Goal: Information Seeking & Learning: Learn about a topic

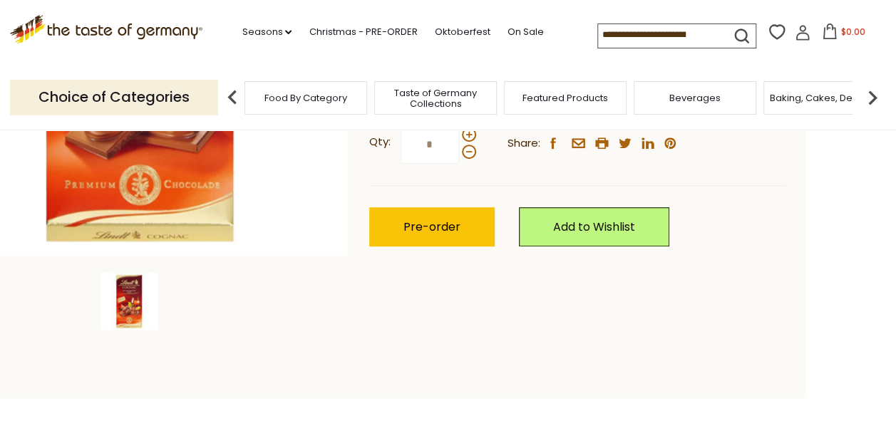
scroll to position [366, 0]
click at [235, 374] on section "Home Food By Category Chocolate & Marzipan Lindt "Cognac" Liquor-Filled Chocola…" at bounding box center [358, 80] width 896 height 634
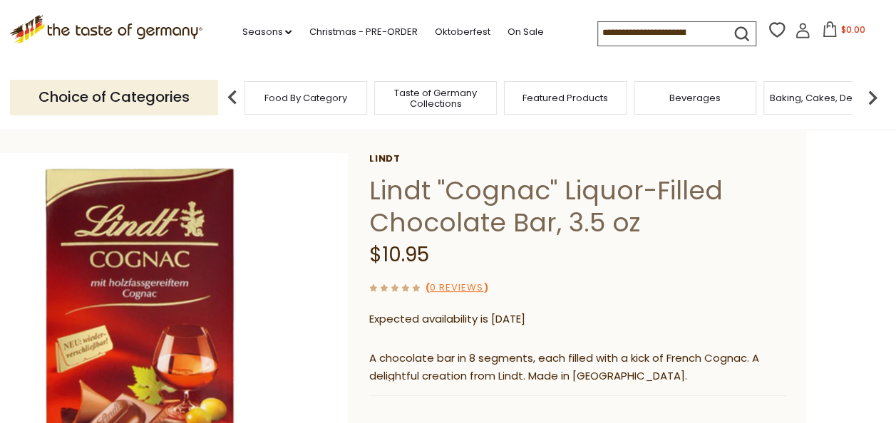
scroll to position [0, 0]
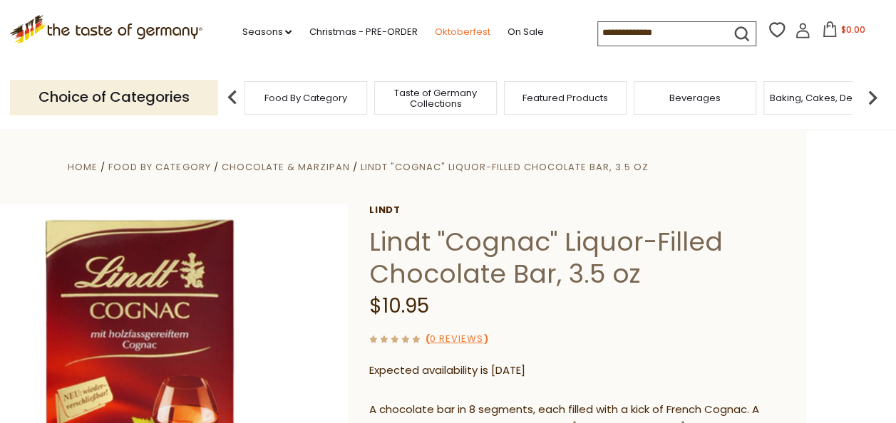
click at [471, 30] on link "Oktoberfest" at bounding box center [462, 32] width 56 height 16
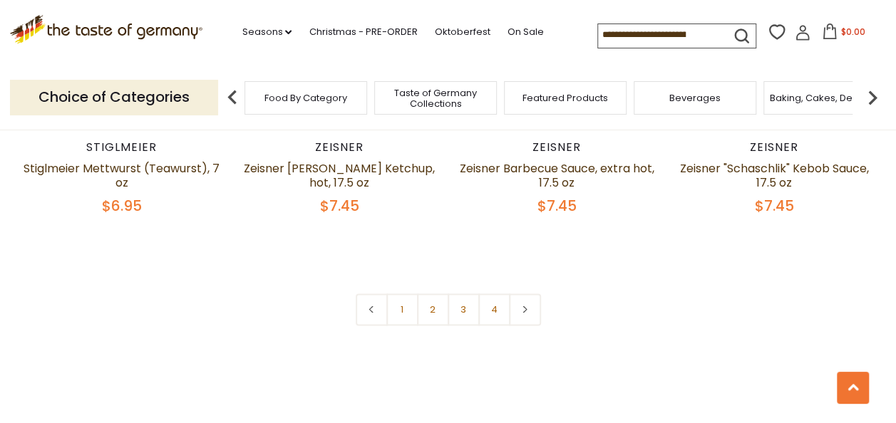
scroll to position [3444, 0]
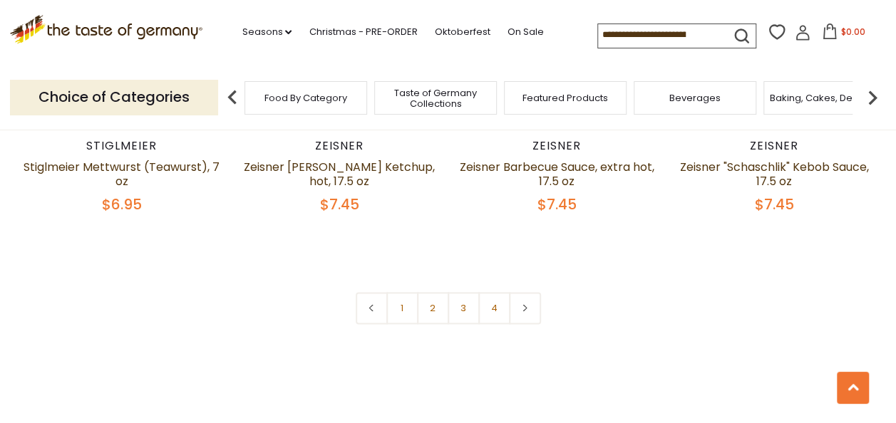
click at [874, 101] on img at bounding box center [872, 97] width 29 height 29
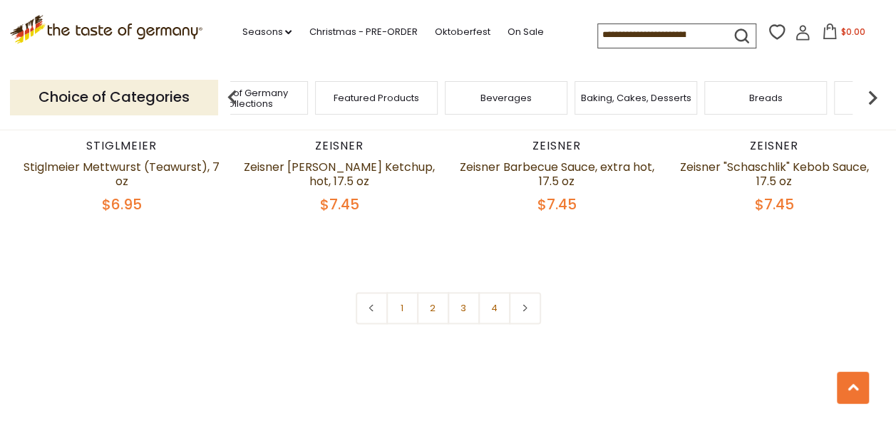
click at [513, 99] on span "Beverages" at bounding box center [505, 98] width 51 height 11
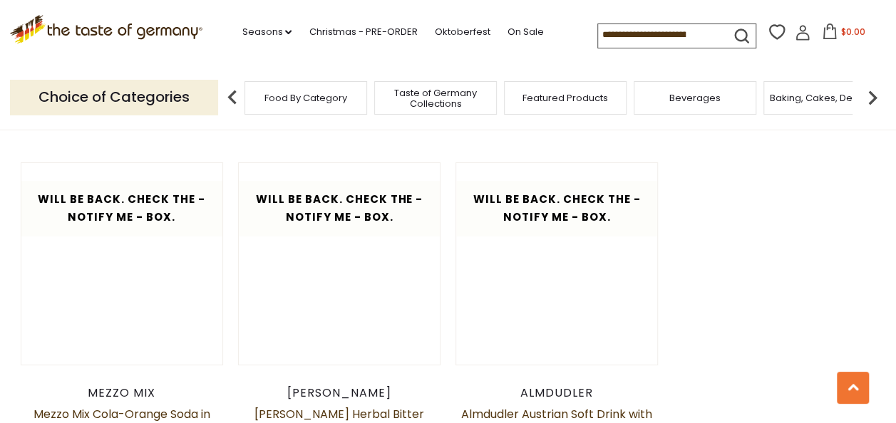
scroll to position [2425, 0]
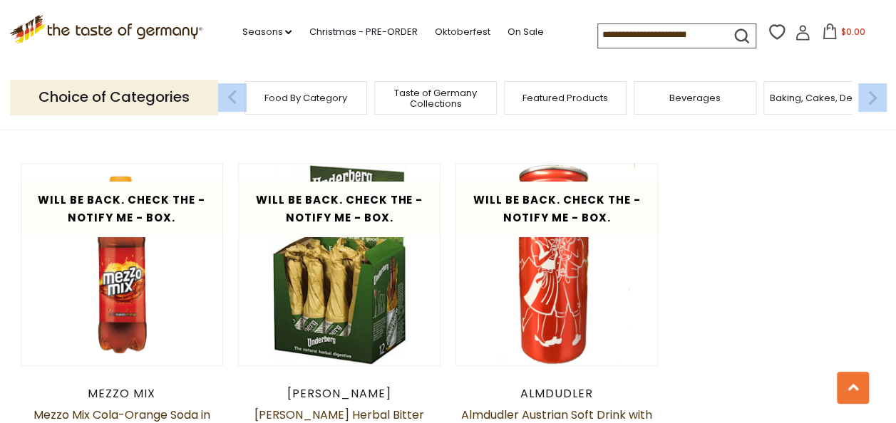
drag, startPoint x: 855, startPoint y: 113, endPoint x: 875, endPoint y: 100, distance: 23.3
click at [875, 100] on div "Food By Category Taste of Germany Collections Featured Products Beverages Bakin…" at bounding box center [558, 98] width 658 height 34
click at [875, 100] on img at bounding box center [872, 97] width 29 height 29
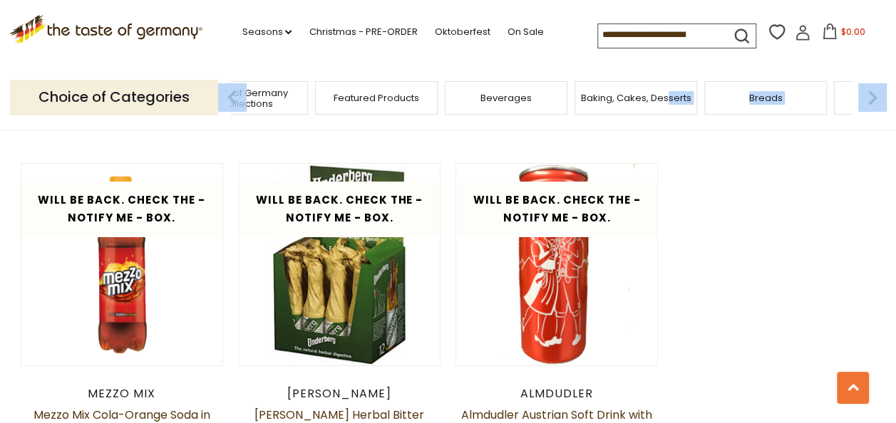
click at [875, 100] on img at bounding box center [872, 97] width 29 height 29
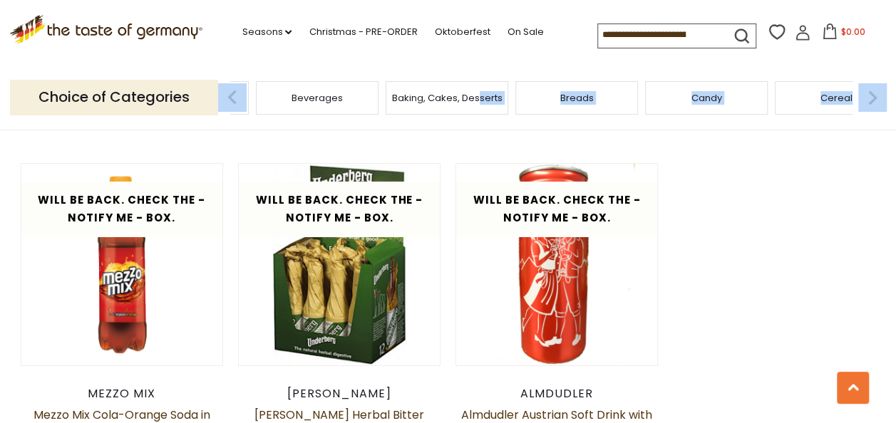
click at [876, 103] on img at bounding box center [872, 97] width 29 height 29
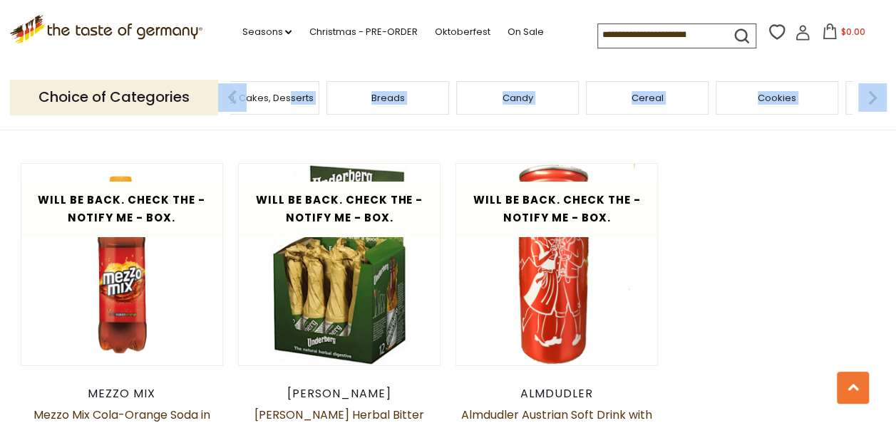
click at [876, 103] on img at bounding box center [872, 97] width 29 height 29
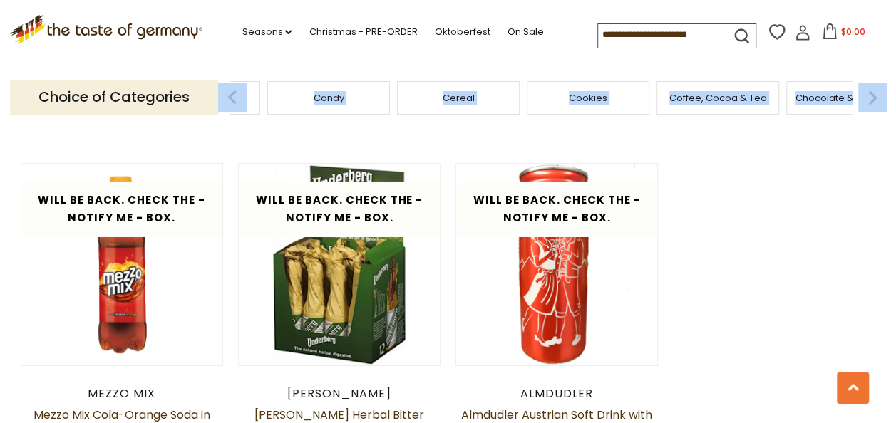
click at [831, 107] on div "Chocolate & Marzipan" at bounding box center [847, 97] width 123 height 33
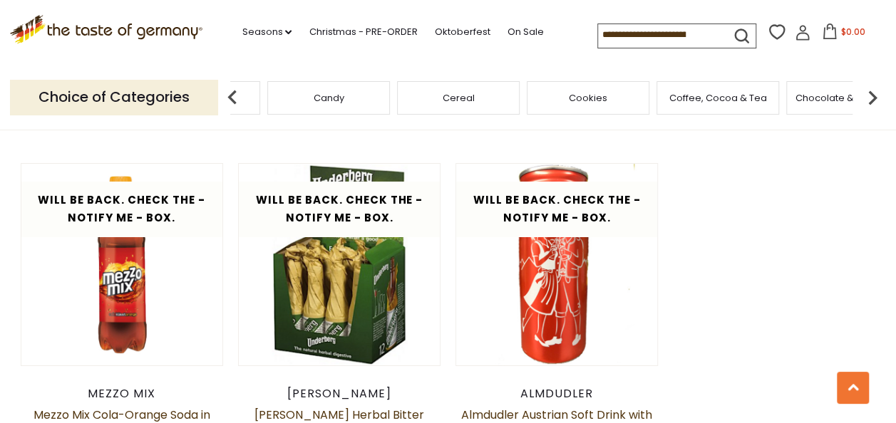
click at [831, 107] on div "Chocolate & Marzipan" at bounding box center [847, 97] width 123 height 33
click at [871, 98] on img at bounding box center [872, 97] width 29 height 29
click at [646, 97] on span "Chocolate & Marzipan" at bounding box center [659, 98] width 104 height 11
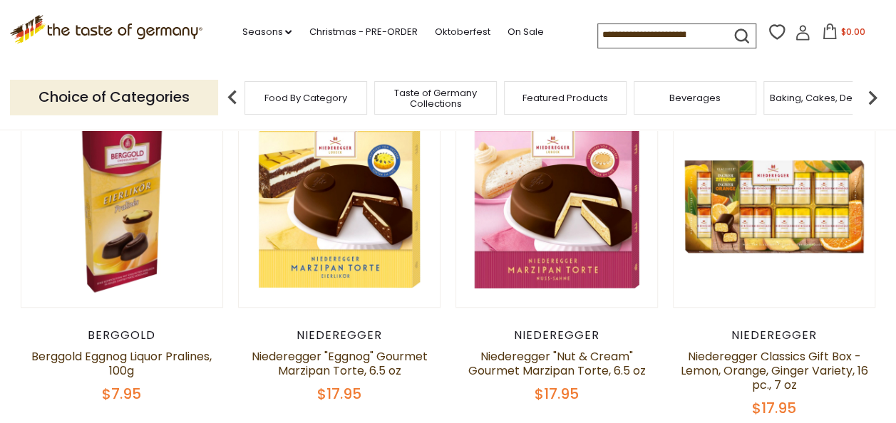
scroll to position [408, 0]
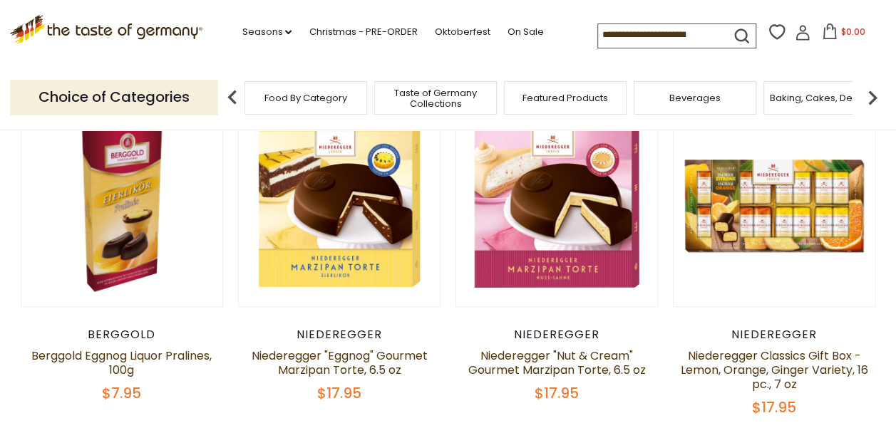
click at [853, 34] on span "$0.00" at bounding box center [852, 32] width 24 height 12
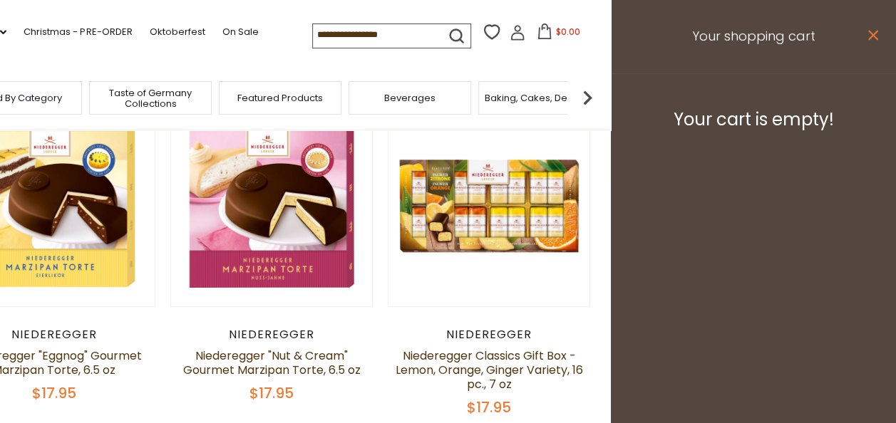
click at [871, 35] on icon "close" at bounding box center [872, 35] width 11 height 11
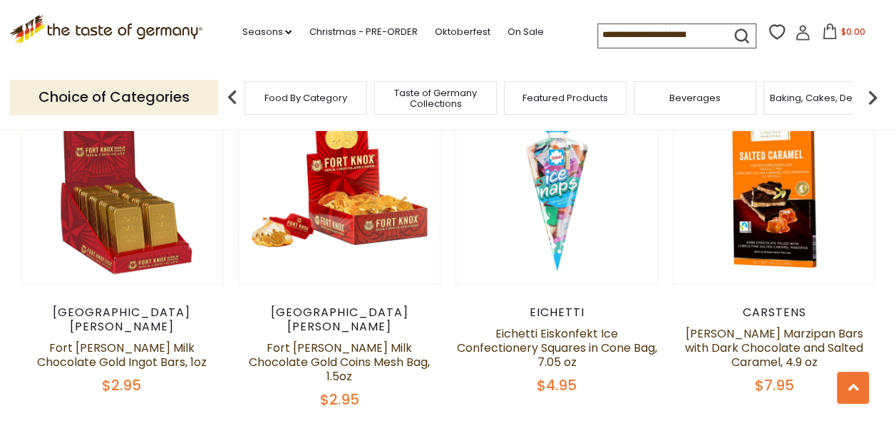
scroll to position [1141, 0]
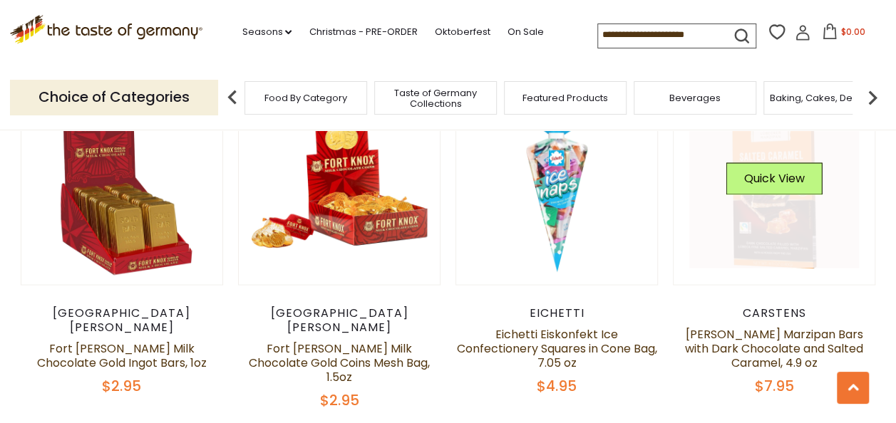
click at [756, 255] on link at bounding box center [774, 184] width 170 height 170
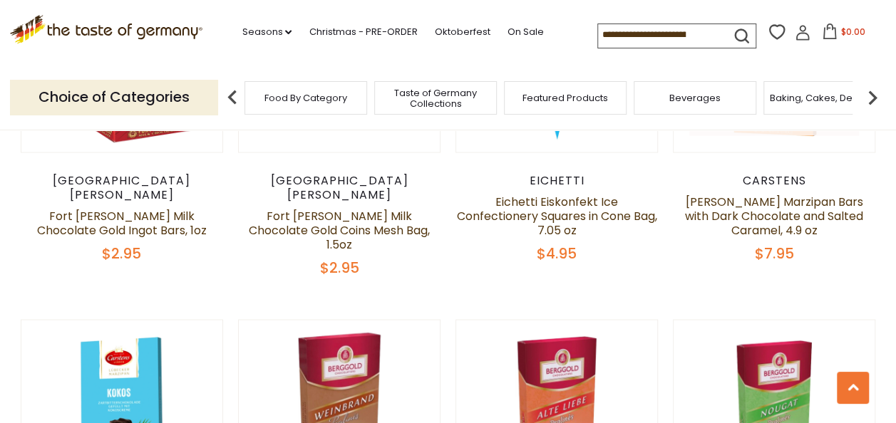
scroll to position [1287, 0]
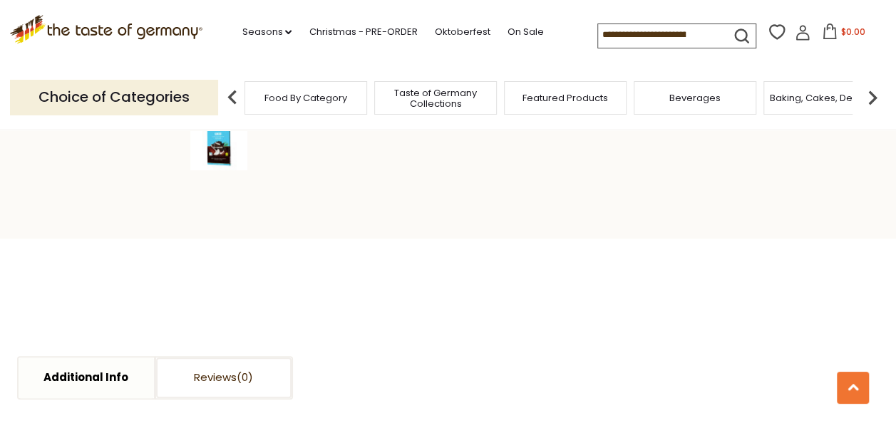
scroll to position [527, 0]
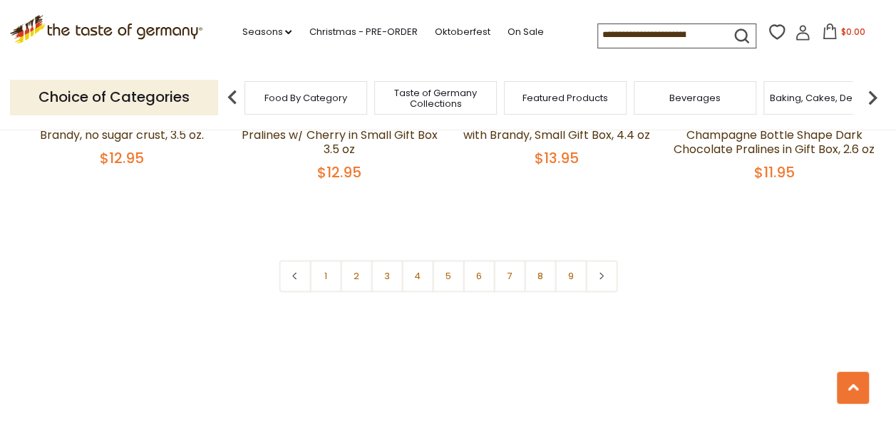
scroll to position [3502, 0]
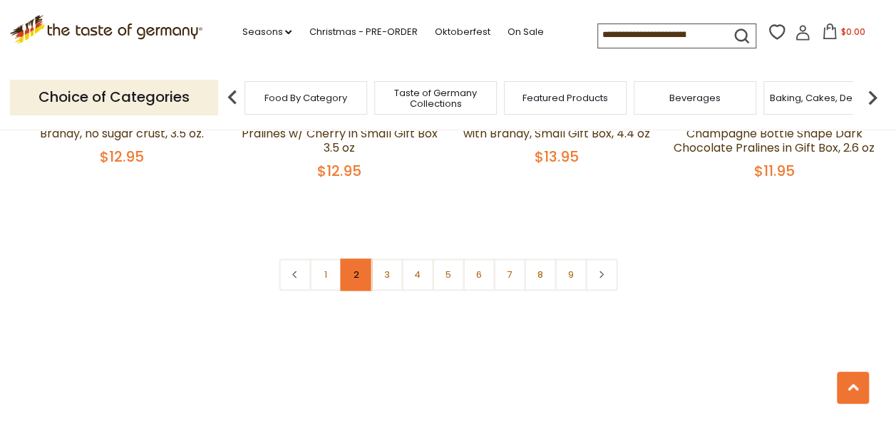
click at [346, 261] on link "2" at bounding box center [356, 275] width 32 height 32
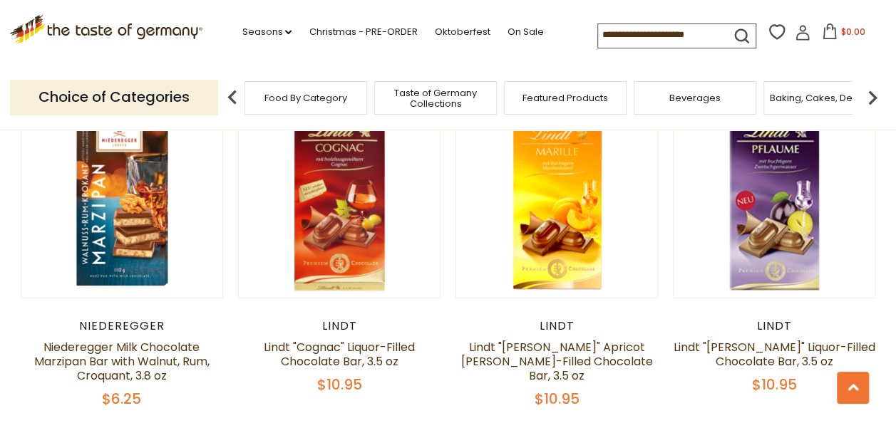
scroll to position [1842, 0]
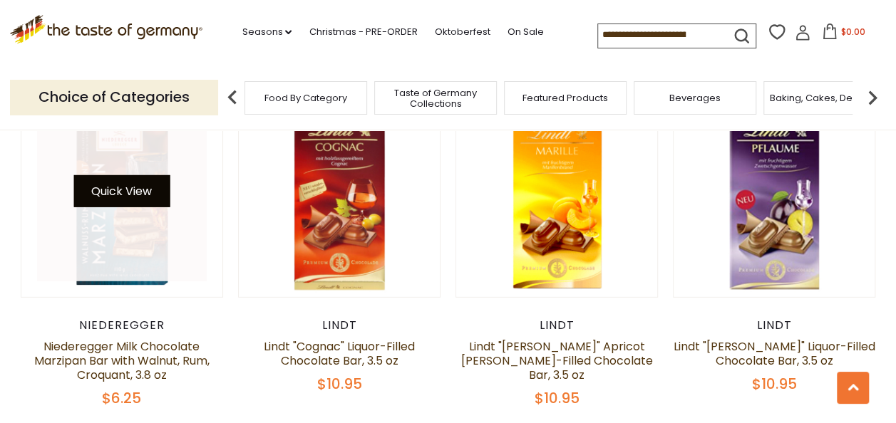
click at [133, 190] on button "Quick View" at bounding box center [121, 191] width 96 height 32
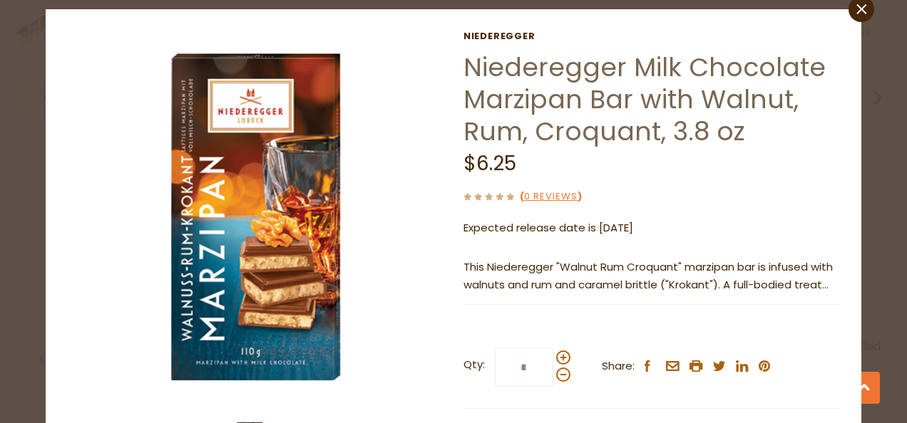
scroll to position [37, 0]
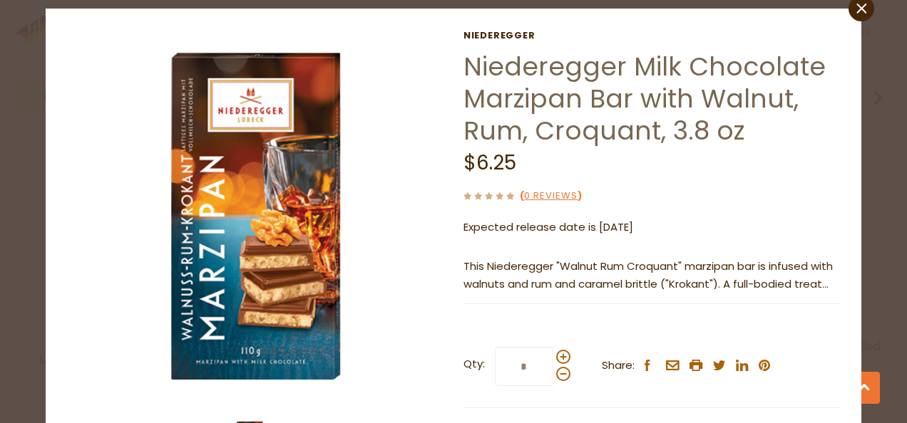
click at [792, 287] on p "This Niederegger "Walnut Rum Croquant" marzipan bar is infused with walnuts and…" at bounding box center [651, 276] width 377 height 36
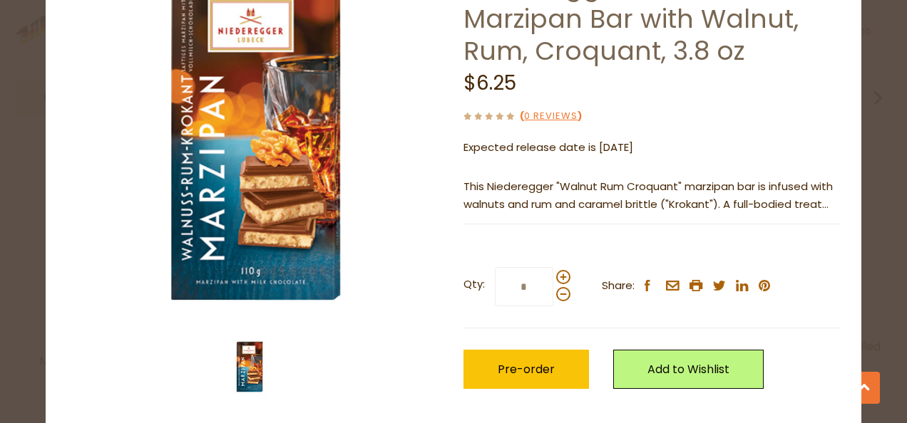
scroll to position [154, 0]
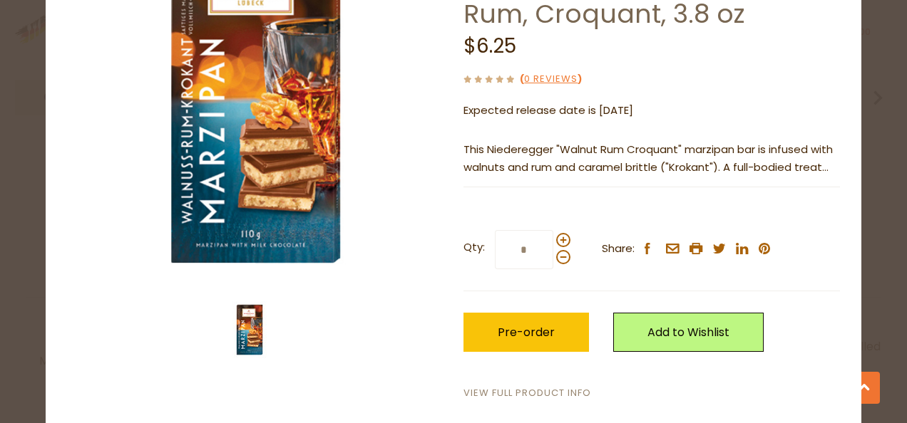
click at [562, 395] on link "View Full Product Info" at bounding box center [527, 393] width 128 height 15
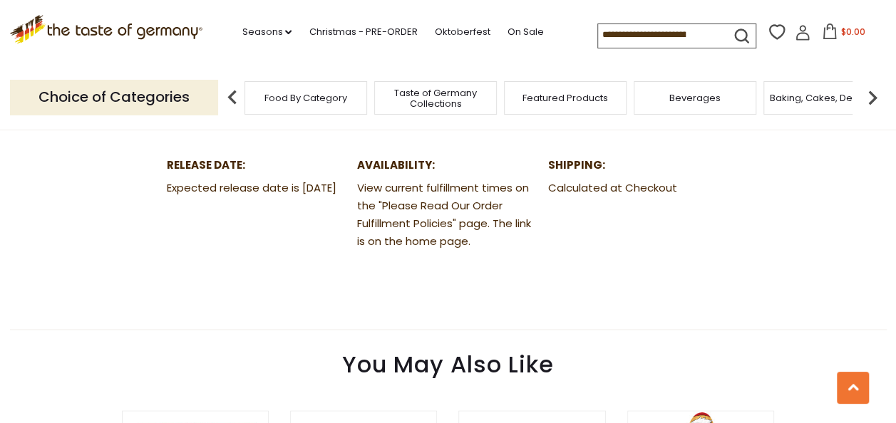
scroll to position [813, 0]
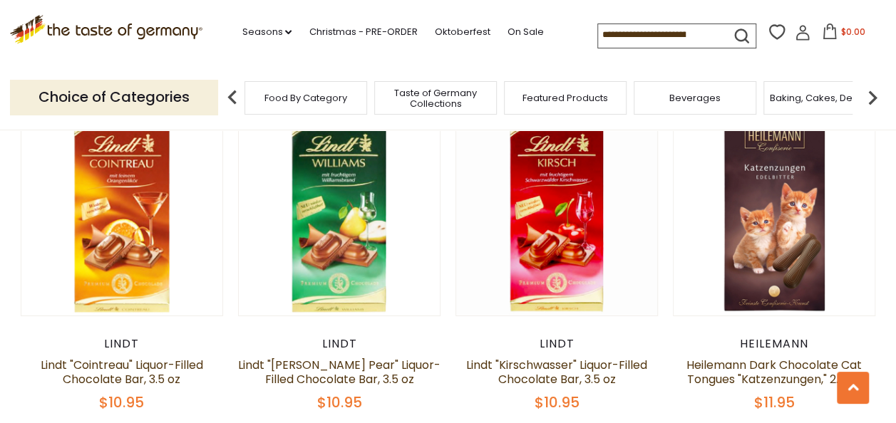
scroll to position [2179, 0]
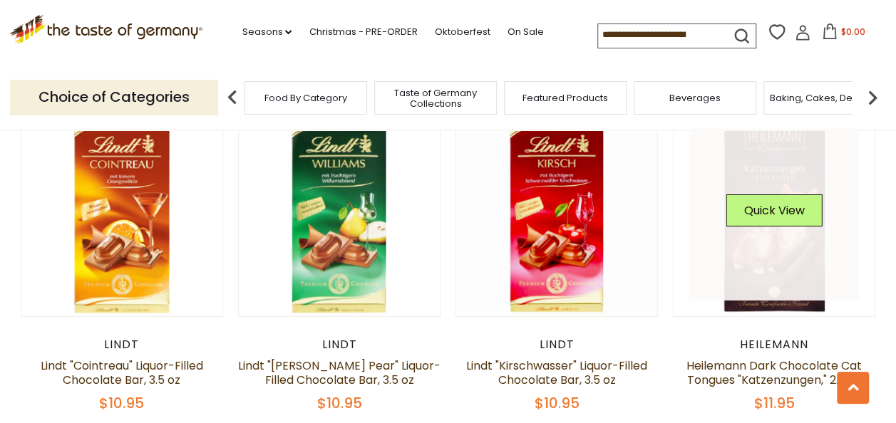
click at [775, 228] on div "Quick View" at bounding box center [774, 216] width 96 height 43
click at [770, 216] on button "Quick View" at bounding box center [774, 211] width 96 height 32
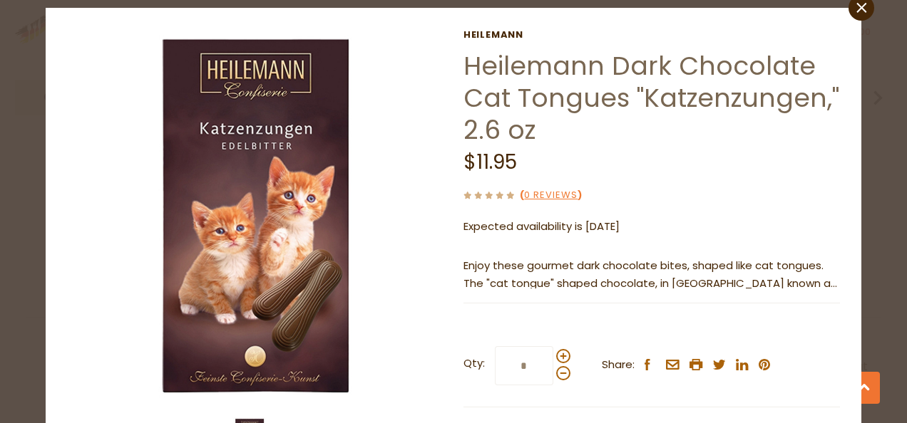
scroll to position [38, 0]
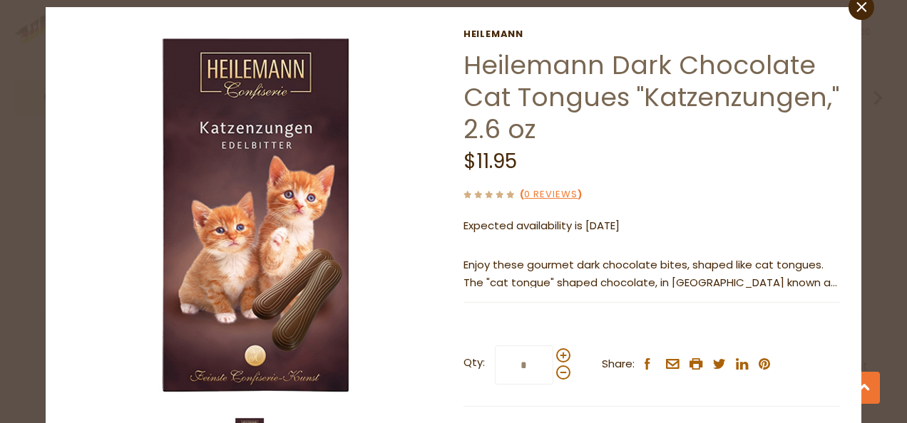
click at [806, 283] on p "Enjoy these gourmet dark chocolate bites, shaped like cat tongues. The "cat ton…" at bounding box center [651, 275] width 377 height 36
click at [856, 9] on icon "close" at bounding box center [861, 6] width 11 height 11
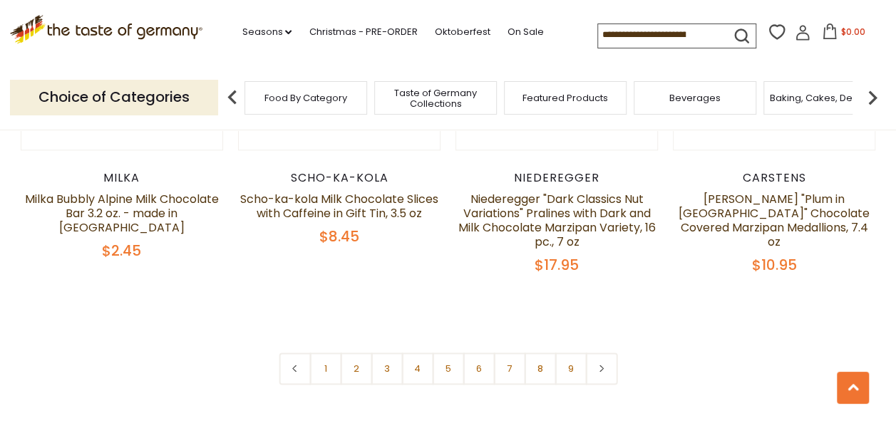
scroll to position [3418, 0]
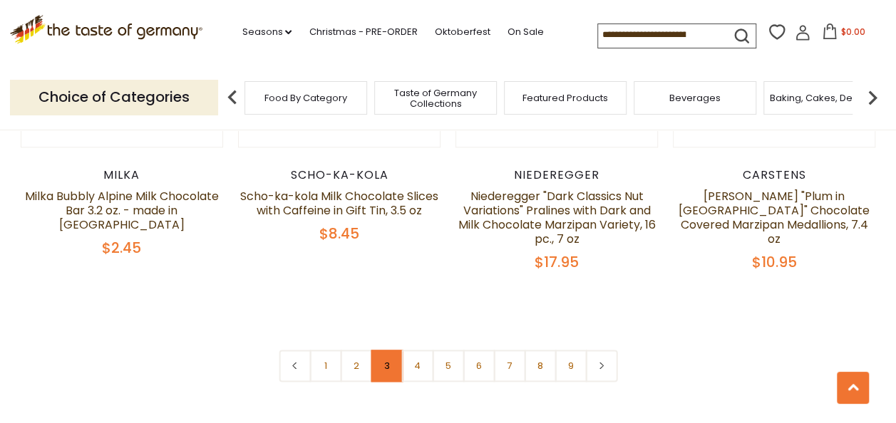
drag, startPoint x: 887, startPoint y: 186, endPoint x: 389, endPoint y: 345, distance: 523.0
click at [389, 350] on link "3" at bounding box center [387, 366] width 32 height 32
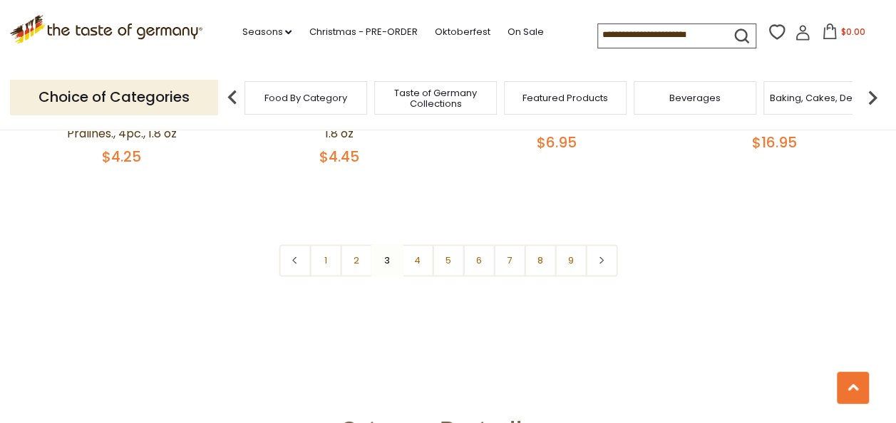
scroll to position [3503, 0]
click at [421, 244] on link "4" at bounding box center [417, 260] width 32 height 32
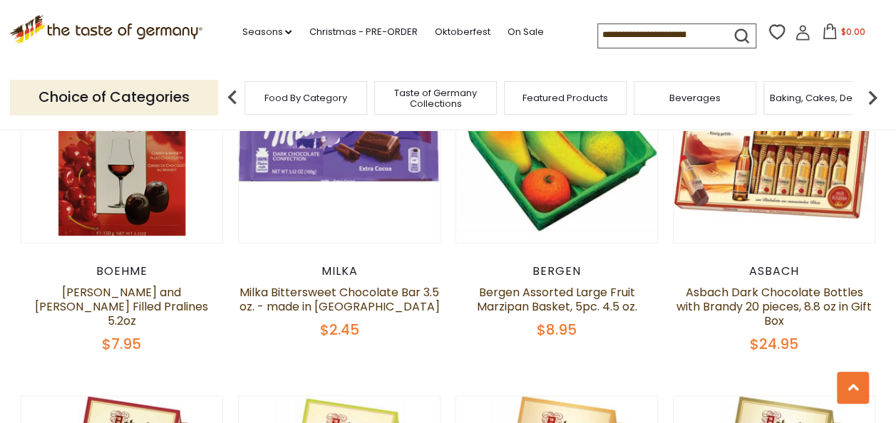
scroll to position [446, 0]
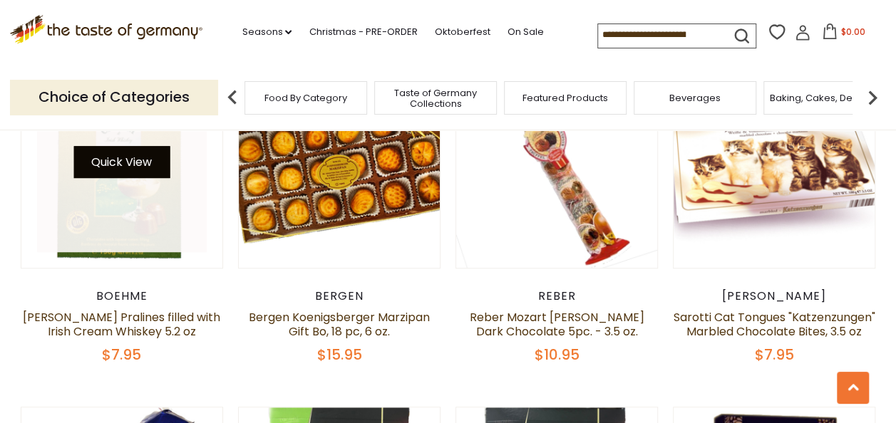
click at [130, 163] on button "Quick View" at bounding box center [121, 162] width 96 height 32
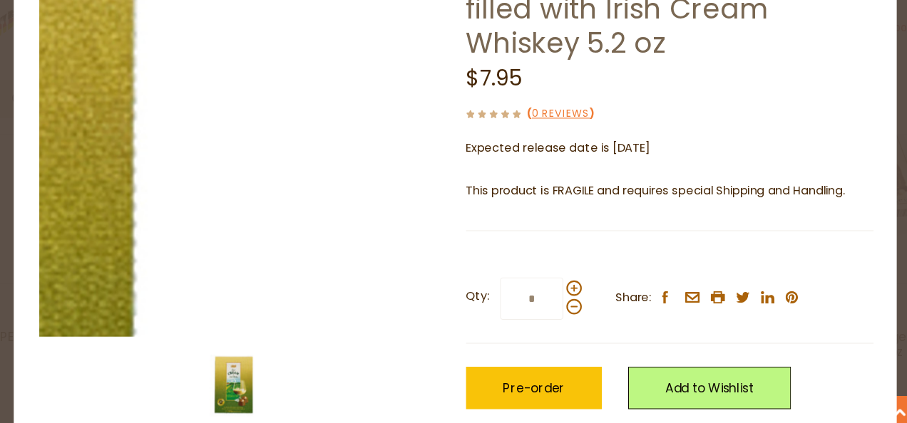
scroll to position [0, 0]
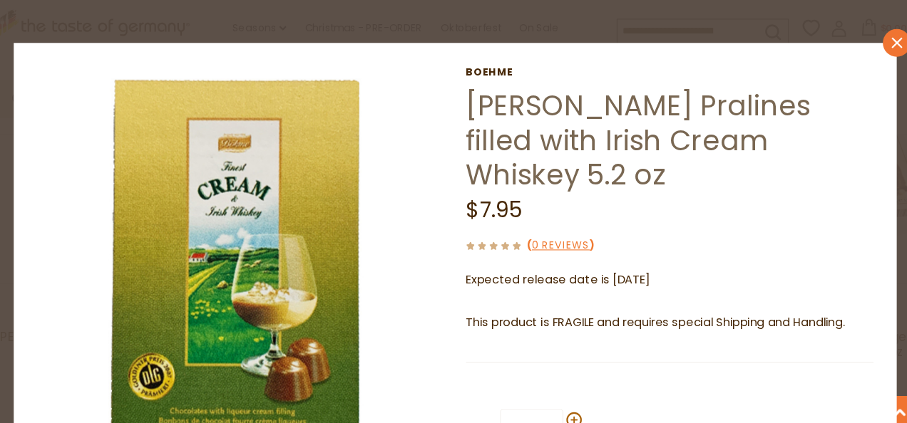
click at [856, 43] on icon "close" at bounding box center [861, 45] width 11 height 11
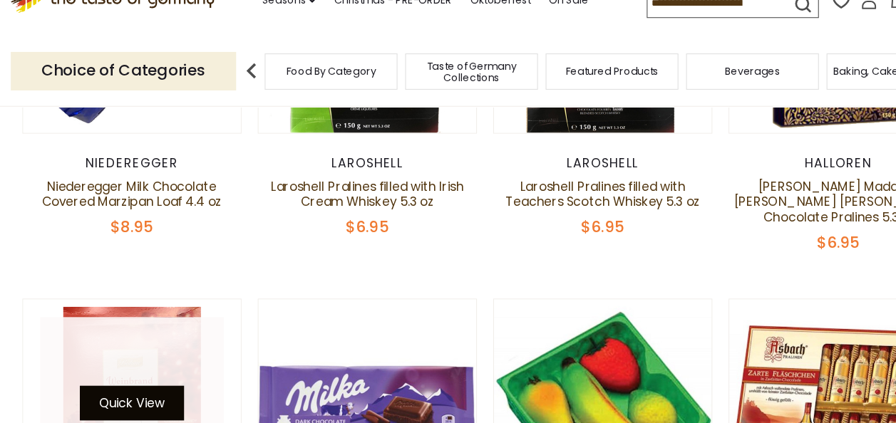
scroll to position [902, 0]
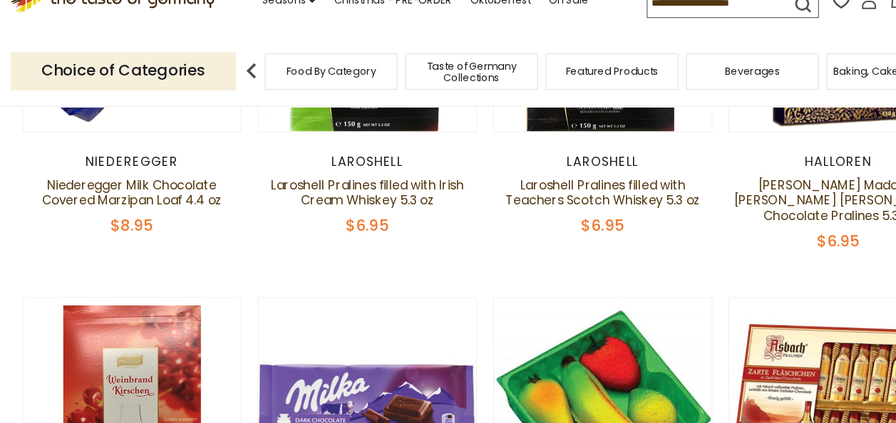
drag, startPoint x: 403, startPoint y: 286, endPoint x: 438, endPoint y: 237, distance: 60.7
drag, startPoint x: 438, startPoint y: 237, endPoint x: 380, endPoint y: 264, distance: 64.7
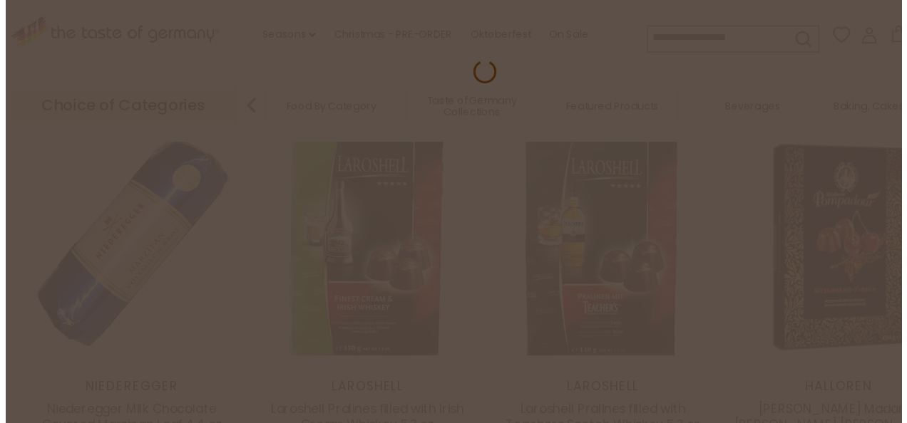
scroll to position [730, 0]
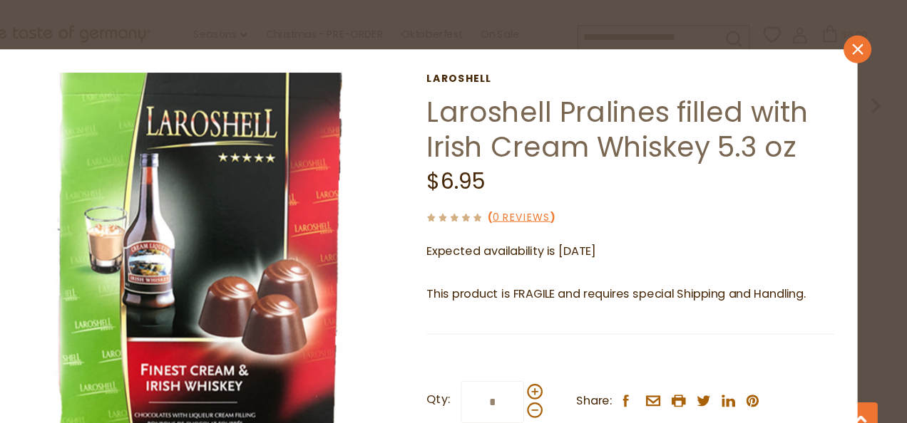
click at [857, 46] on link "close" at bounding box center [861, 46] width 26 height 26
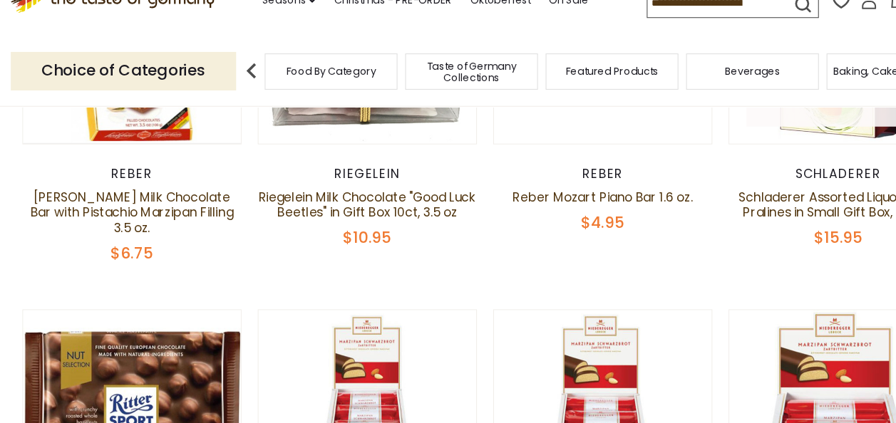
scroll to position [2416, 0]
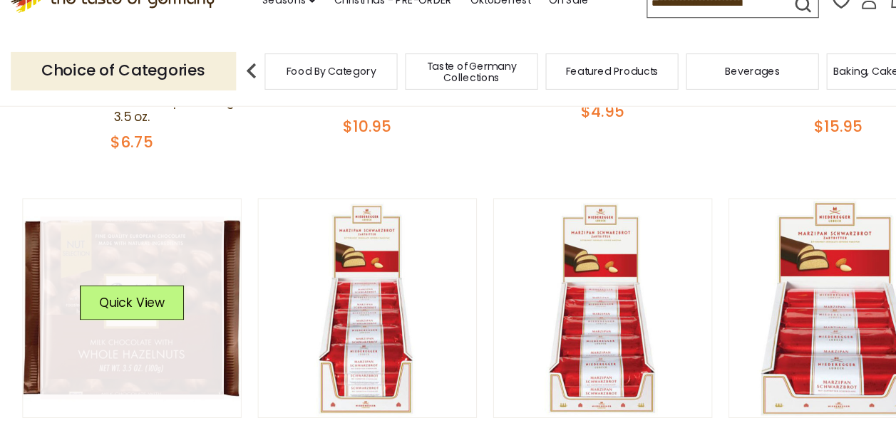
click at [31, 401] on img at bounding box center [122, 317] width 202 height 202
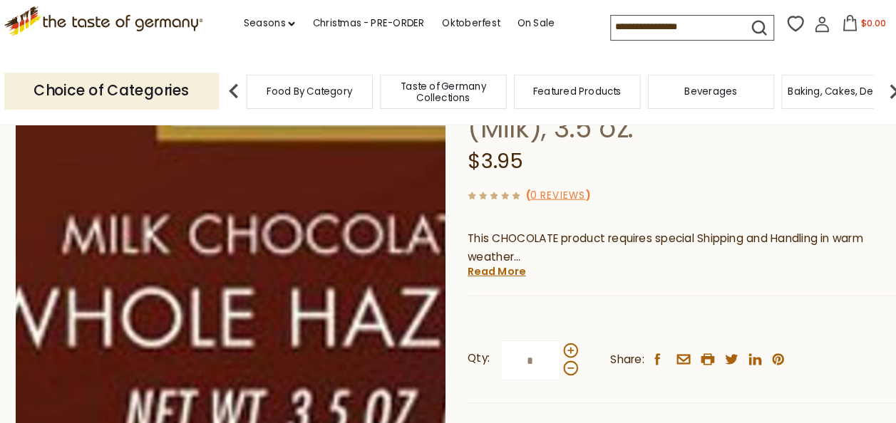
scroll to position [171, 0]
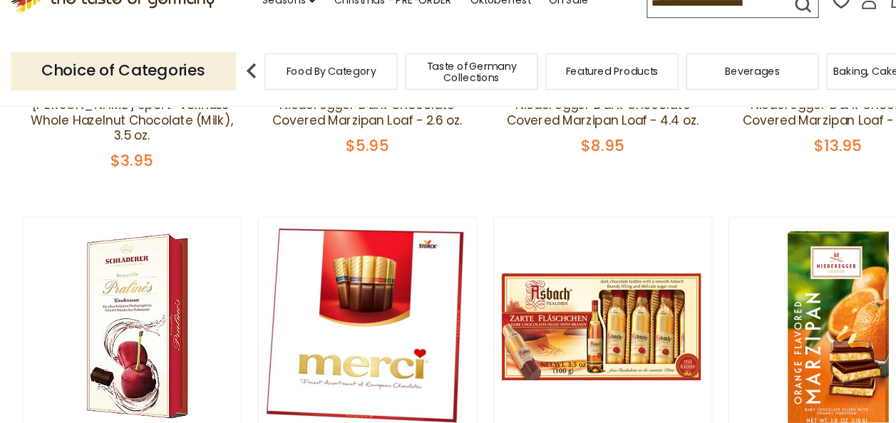
scroll to position [2755, 0]
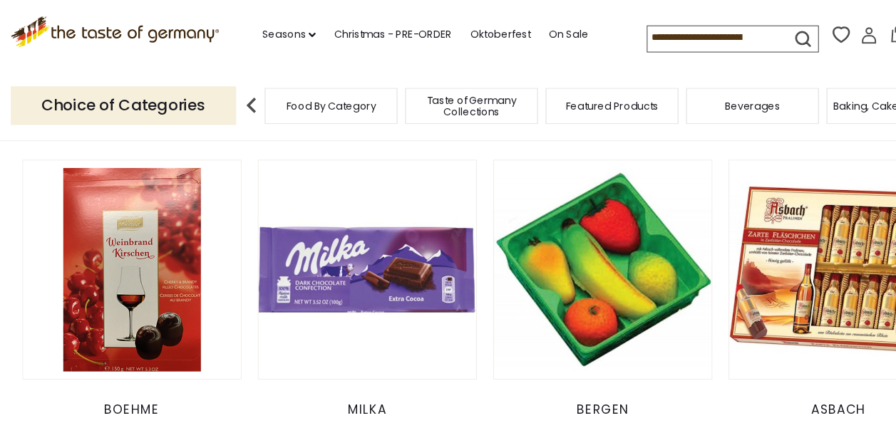
drag, startPoint x: 489, startPoint y: 162, endPoint x: 489, endPoint y: 130, distance: 32.1
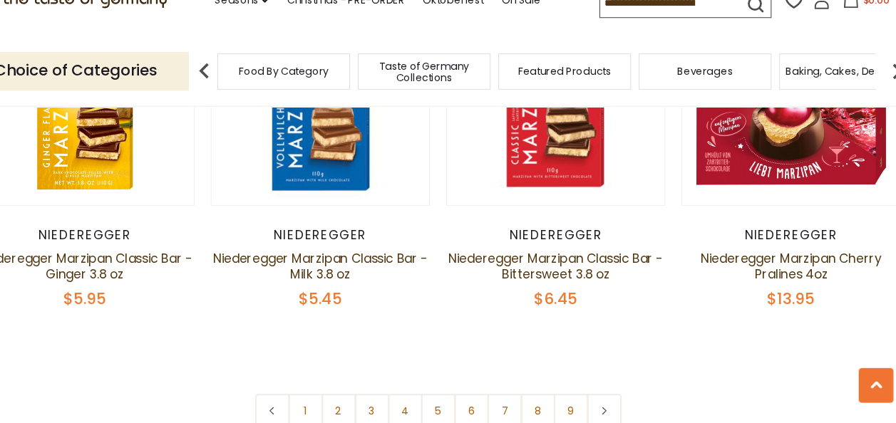
scroll to position [3312, 0]
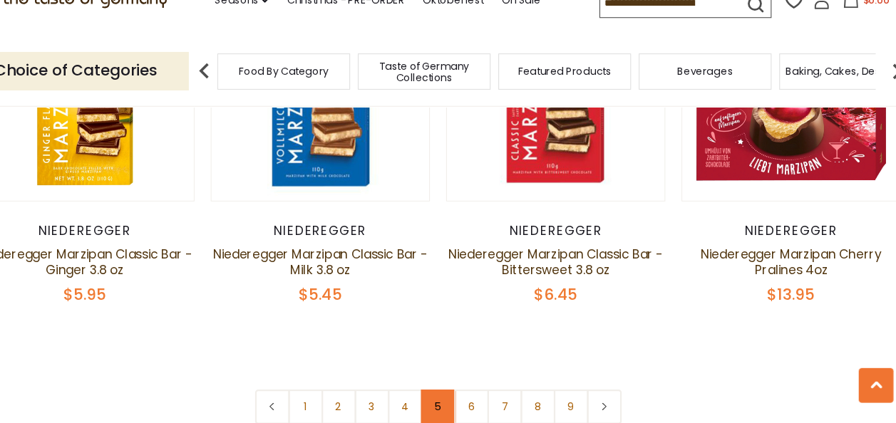
click at [450, 392] on link "5" at bounding box center [448, 408] width 32 height 32
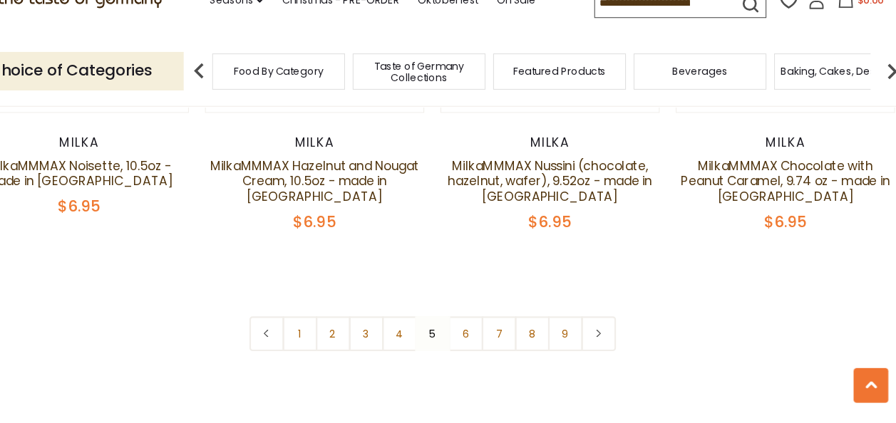
scroll to position [3409, 0]
drag, startPoint x: 473, startPoint y: 318, endPoint x: 480, endPoint y: 310, distance: 10.6
click at [473, 323] on link "6" at bounding box center [479, 339] width 32 height 32
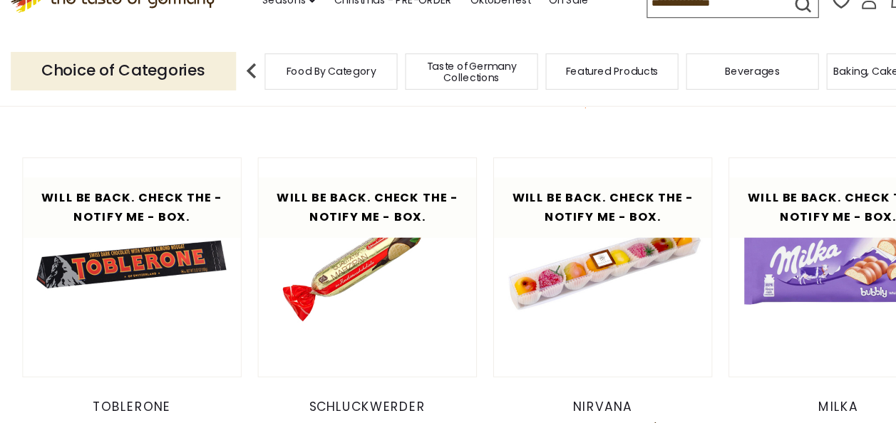
scroll to position [2098, 0]
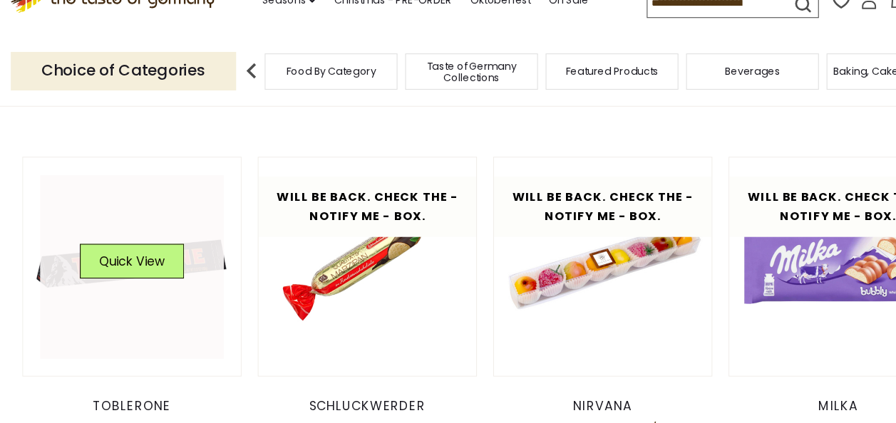
click at [93, 289] on link at bounding box center [122, 279] width 170 height 170
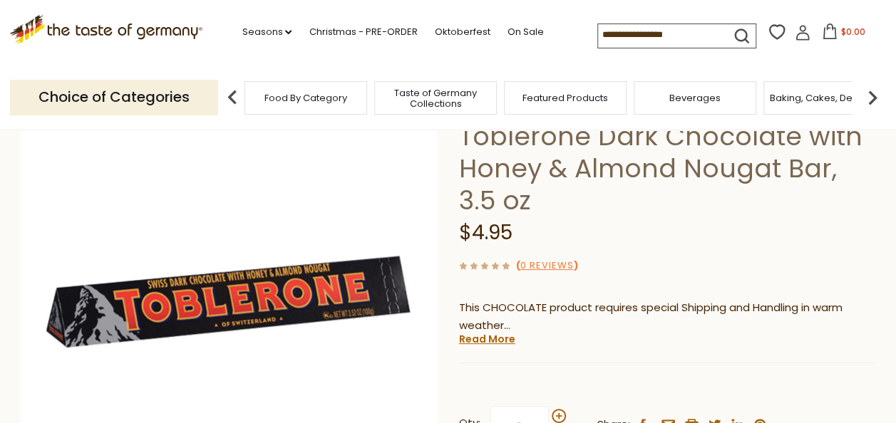
scroll to position [107, 0]
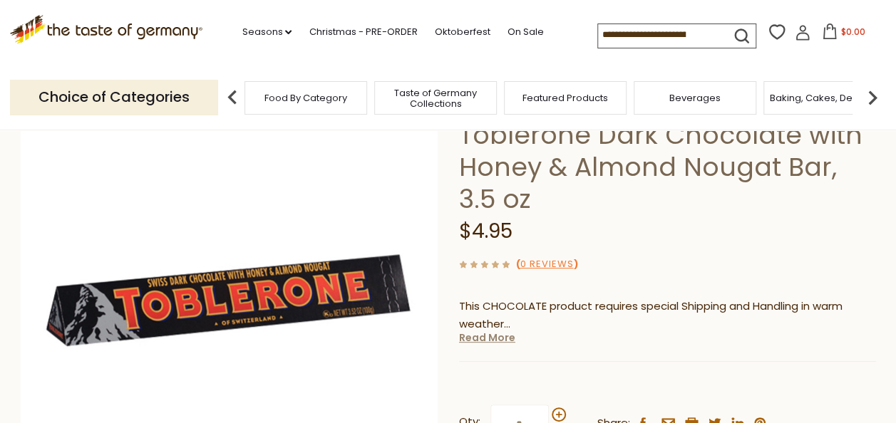
click at [466, 339] on link "Read More" at bounding box center [487, 338] width 56 height 14
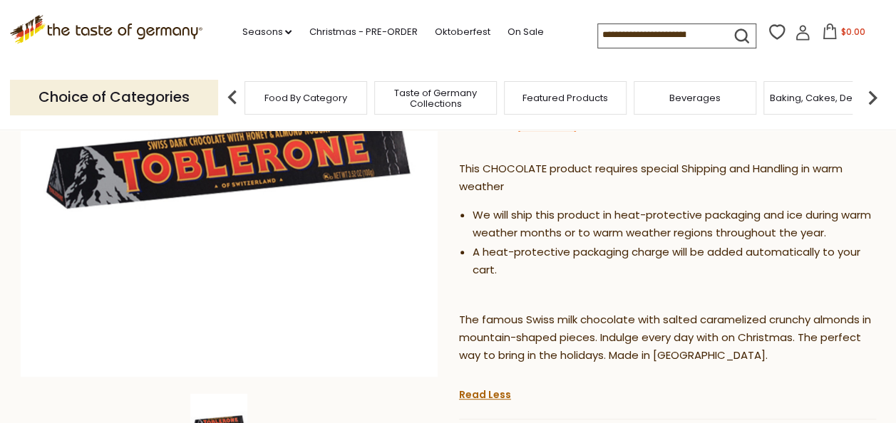
scroll to position [387, 0]
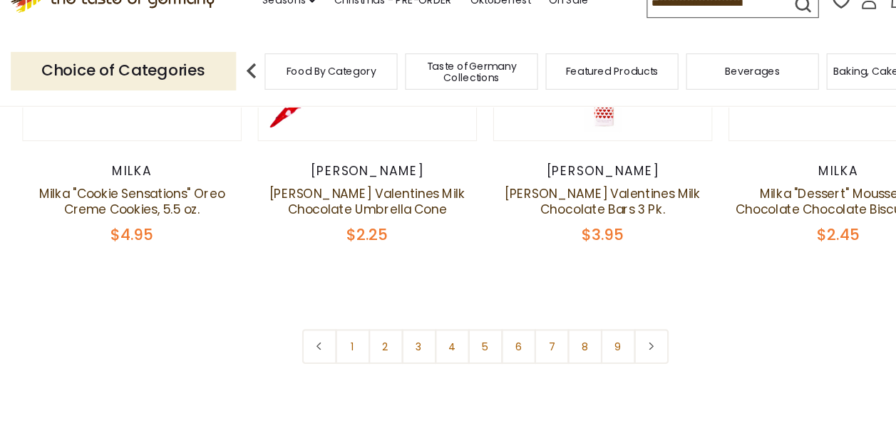
scroll to position [3353, 0]
click at [535, 336] on link "8" at bounding box center [540, 352] width 32 height 32
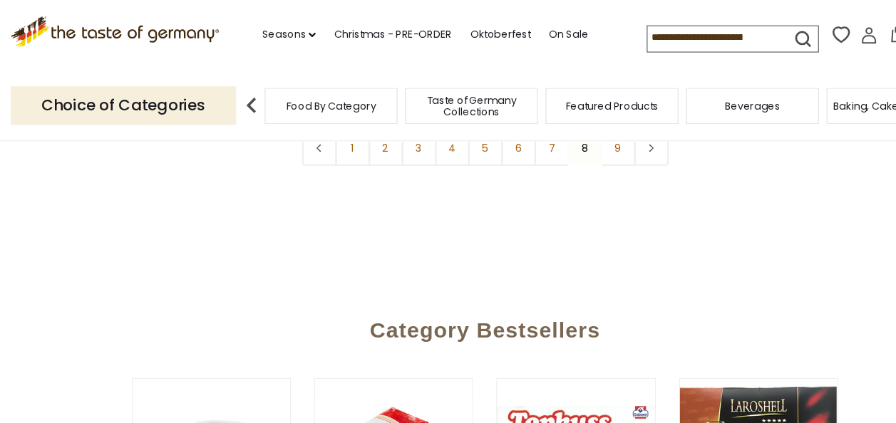
scroll to position [3616, 0]
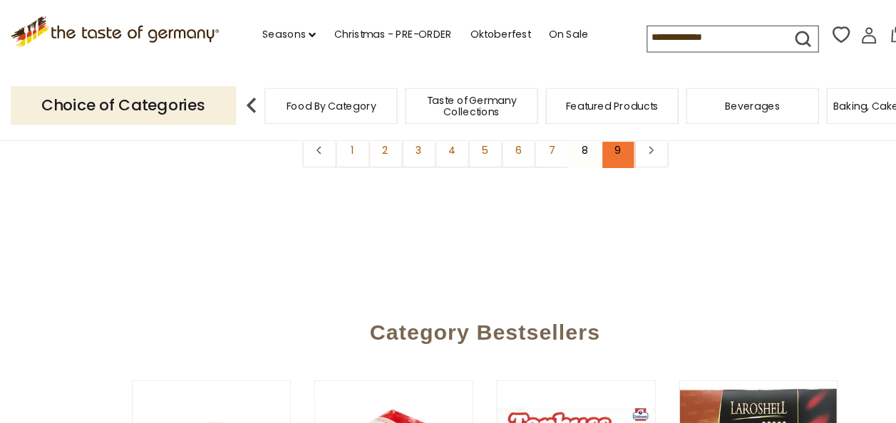
click at [564, 146] on link "9" at bounding box center [571, 139] width 32 height 32
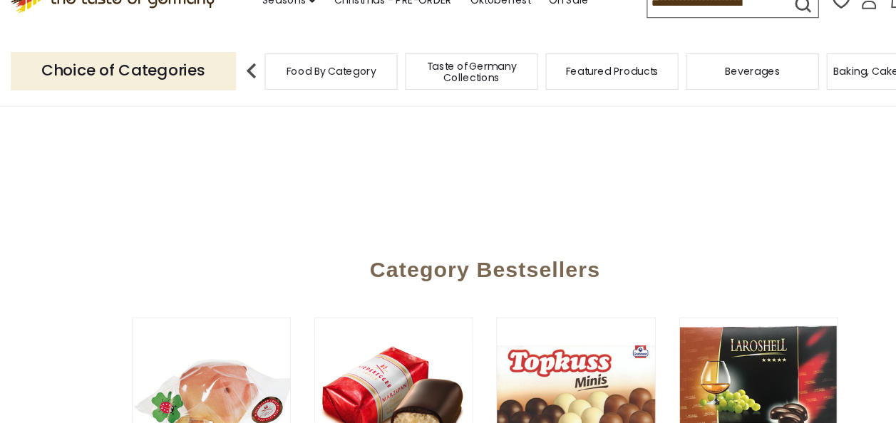
scroll to position [2208, 0]
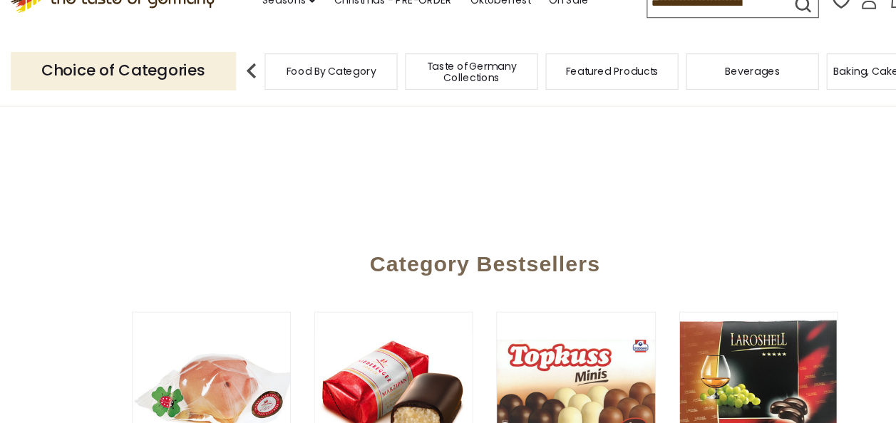
click at [797, 104] on div "Baking, Cakes, Desserts" at bounding box center [824, 97] width 123 height 33
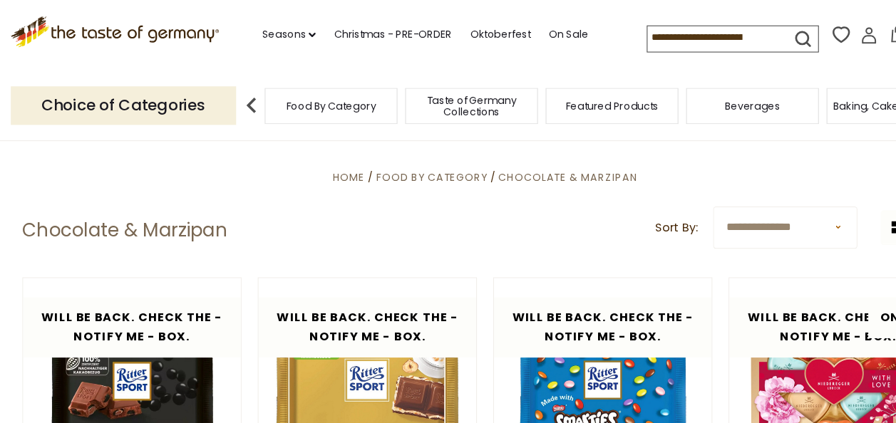
scroll to position [252, 0]
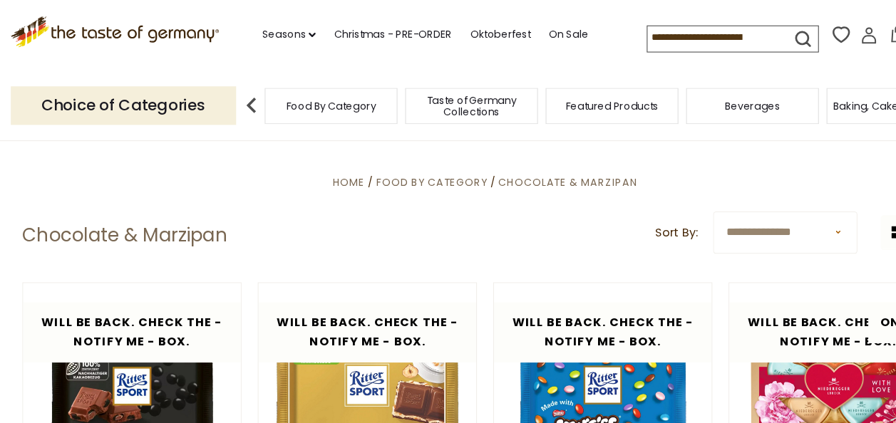
click at [796, 98] on span "Baking, Cakes, Desserts" at bounding box center [825, 98] width 110 height 11
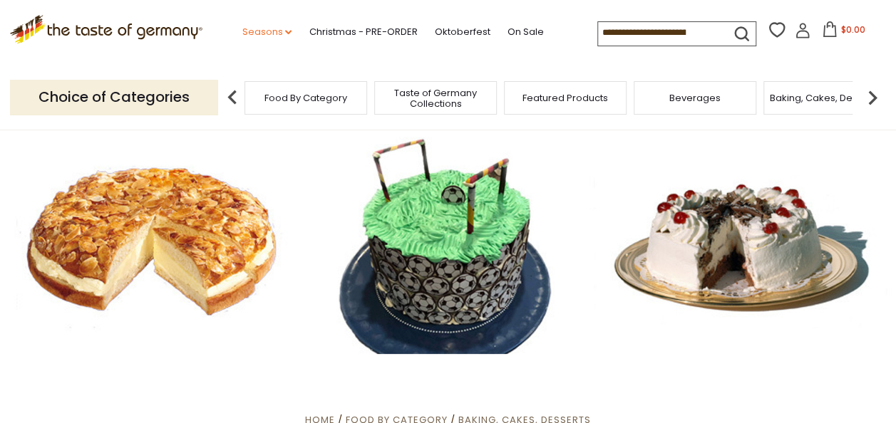
click at [287, 30] on icon "dropdown_arrow" at bounding box center [288, 32] width 6 height 5
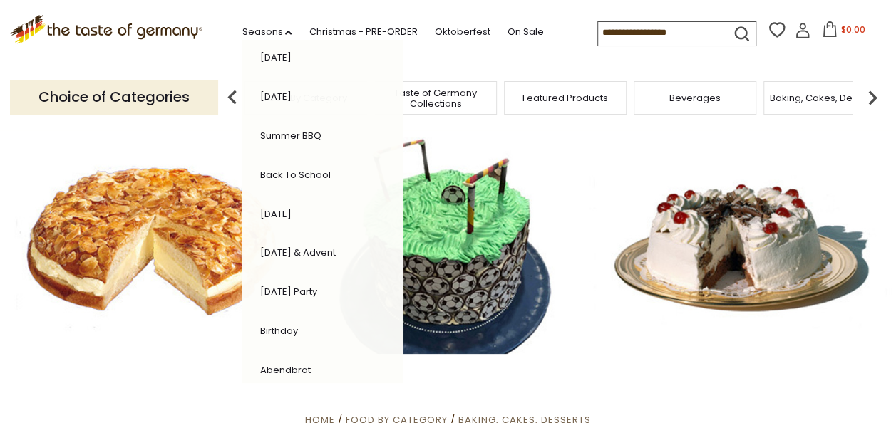
scroll to position [381, 0]
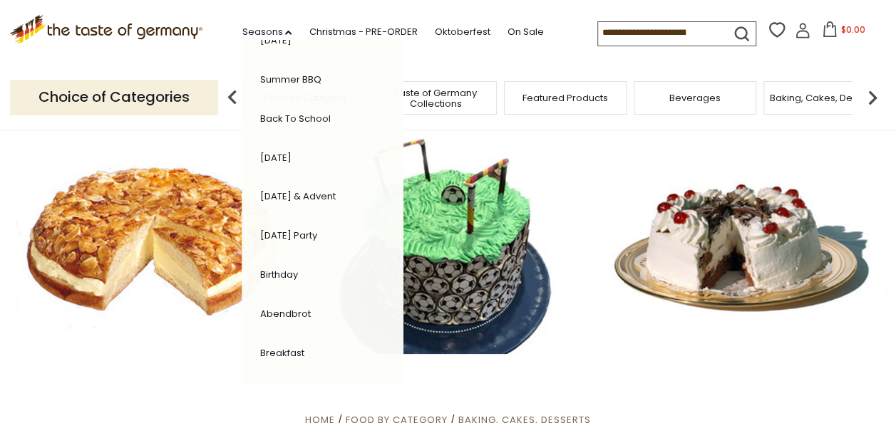
click at [281, 312] on link "Abendbrot" at bounding box center [284, 314] width 51 height 14
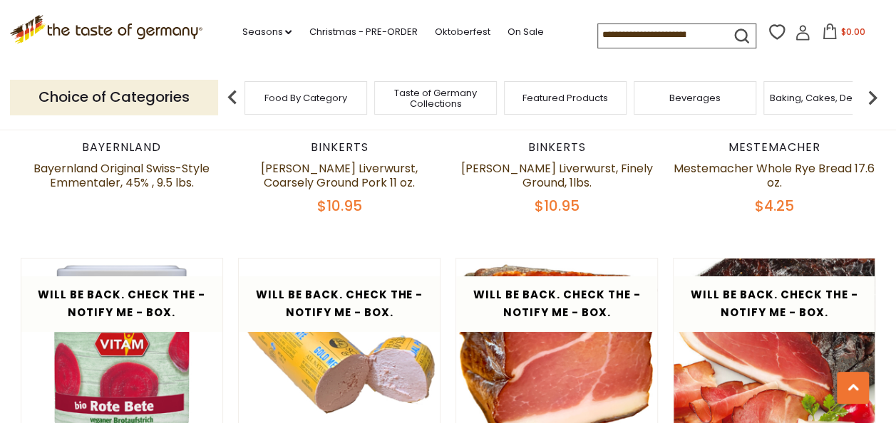
scroll to position [2436, 0]
